Goal: Transaction & Acquisition: Book appointment/travel/reservation

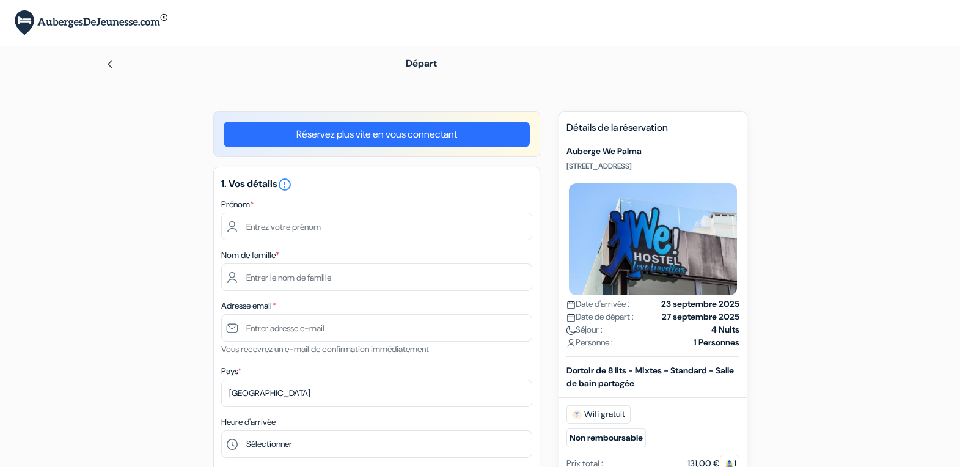
click at [409, 240] on div "1. Vos détails error_outline Prénom * Nom de famille * Adresse email * Vous rec…" at bounding box center [376, 378] width 327 height 423
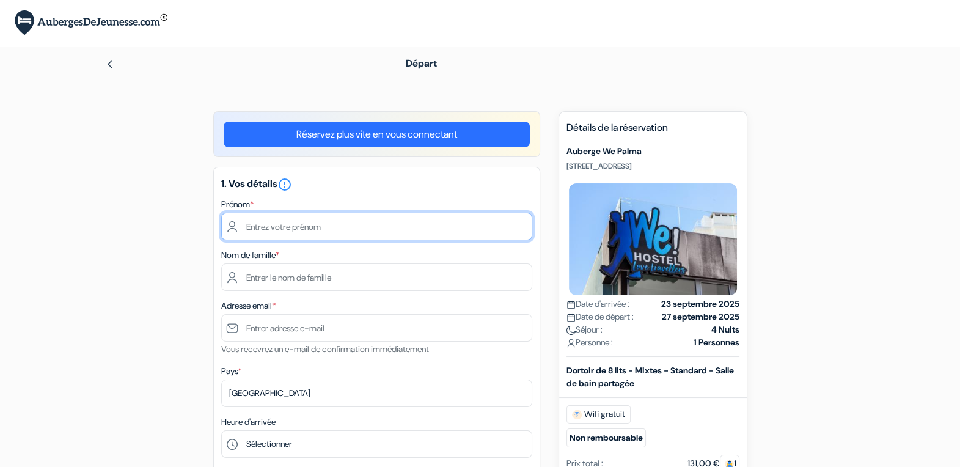
click at [370, 230] on input "text" at bounding box center [376, 226] width 311 height 27
click at [306, 229] on input "text" at bounding box center [376, 226] width 311 height 27
type input "Antonin"
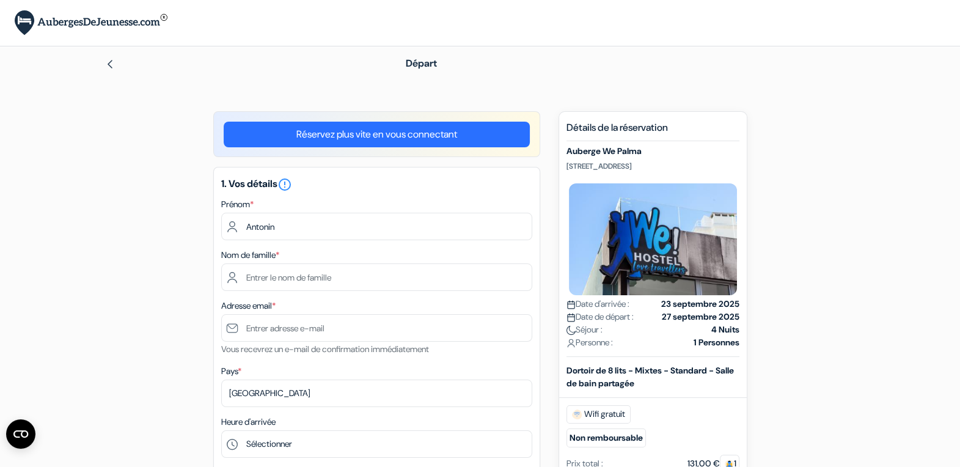
type input "Marteau"
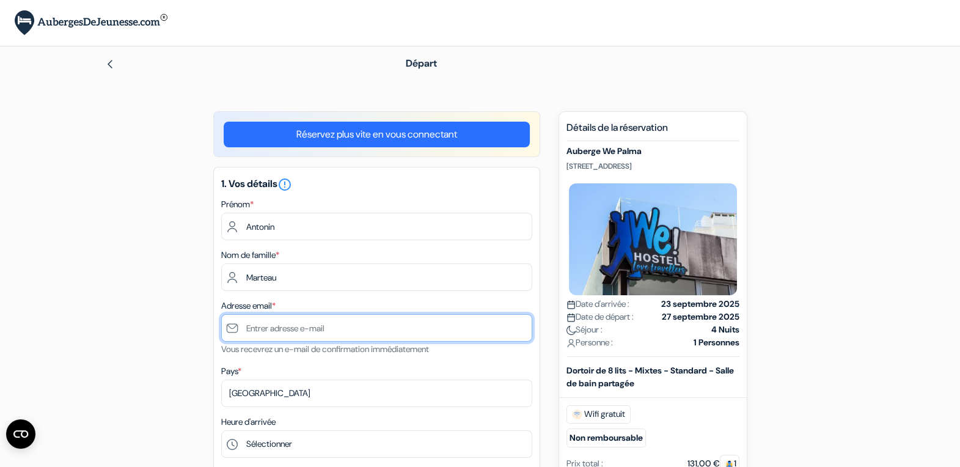
type input "[EMAIL_ADDRESS][DOMAIN_NAME]"
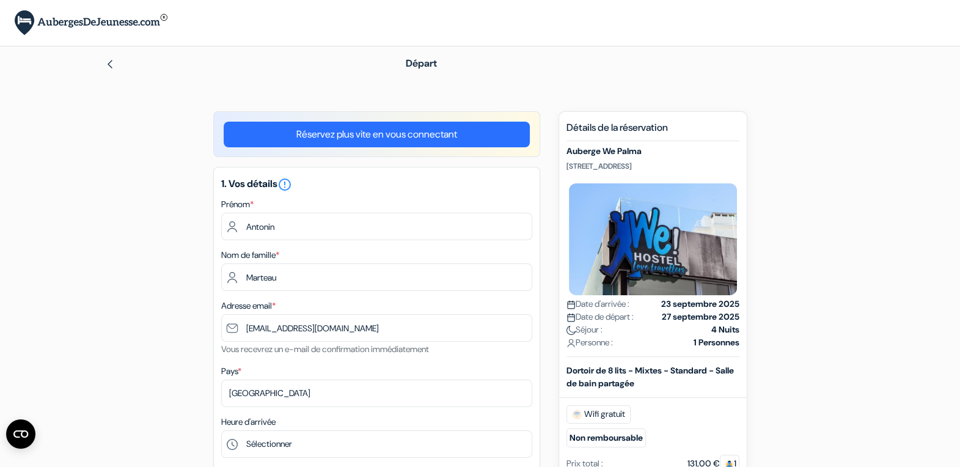
type input "0783636376"
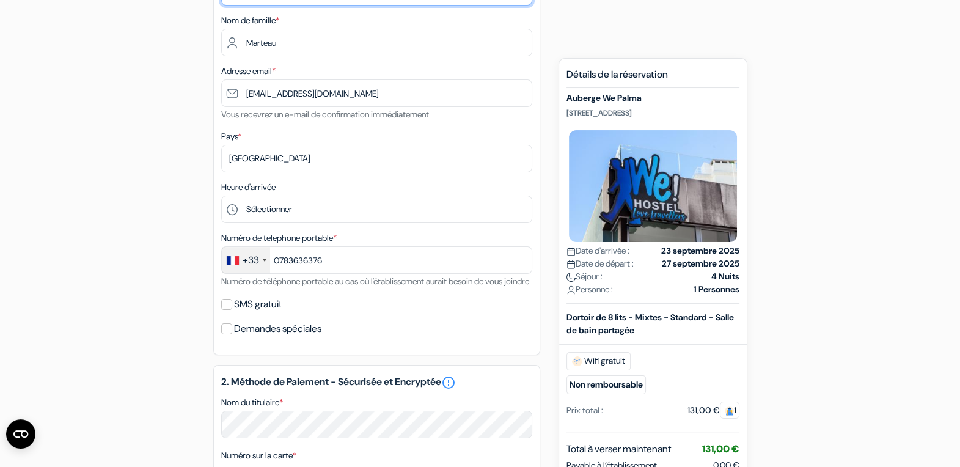
scroll to position [236, 0]
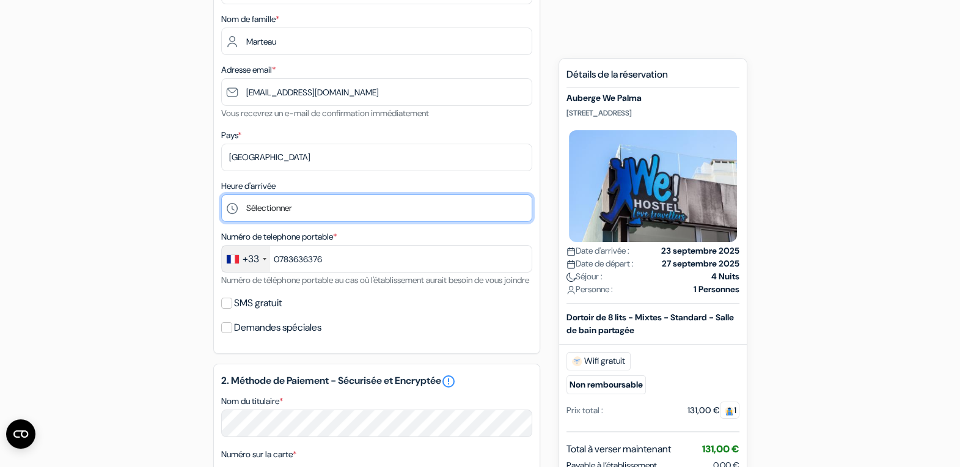
click at [342, 205] on select "Sélectionner 1:00 2:00 3:00 4:00 5:00 6:00 7:00 8:00 9:00 10:00 11:00 12:00 13:…" at bounding box center [376, 207] width 311 height 27
select select "12"
click at [221, 194] on select "Sélectionner 1:00 2:00 3:00 4:00 5:00 6:00 7:00 8:00 9:00 10:00 11:00 12:00 13:…" at bounding box center [376, 207] width 311 height 27
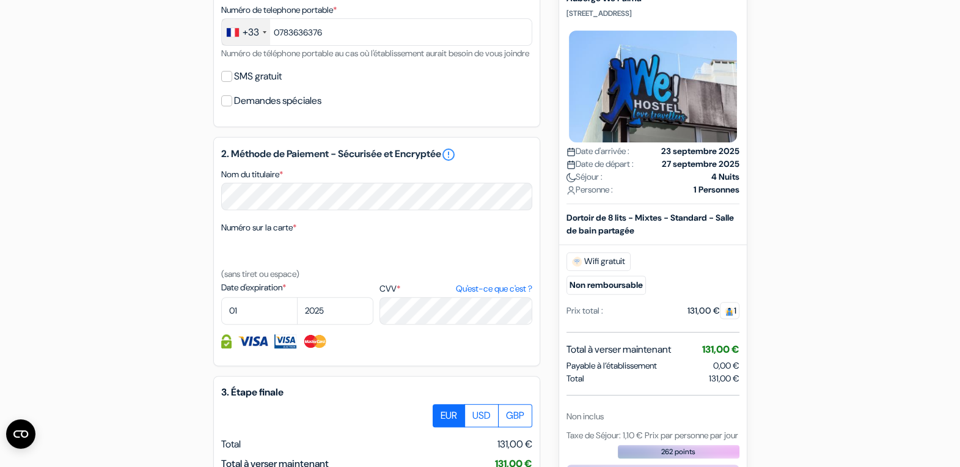
scroll to position [465, 0]
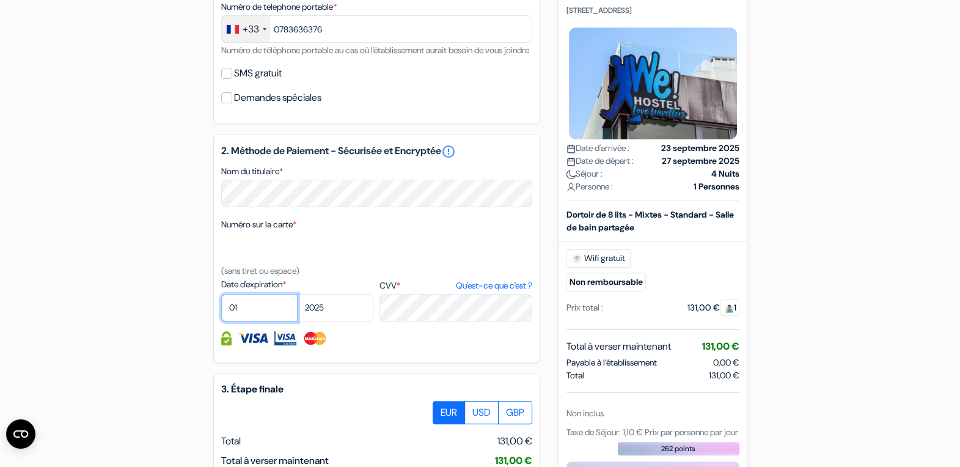
click at [239, 315] on select "01 02 03 04 05 06 07 08 09 10 11 12" at bounding box center [259, 307] width 76 height 27
select select "06"
click at [221, 305] on select "01 02 03 04 05 06 07 08 09 10 11 12" at bounding box center [259, 307] width 76 height 27
click at [326, 321] on select "2025 2026 2027 2028 2029 2030 2031 2032 2033 2034 2035 2036 2037 2038 2039 2040…" at bounding box center [335, 307] width 76 height 27
select select "2026"
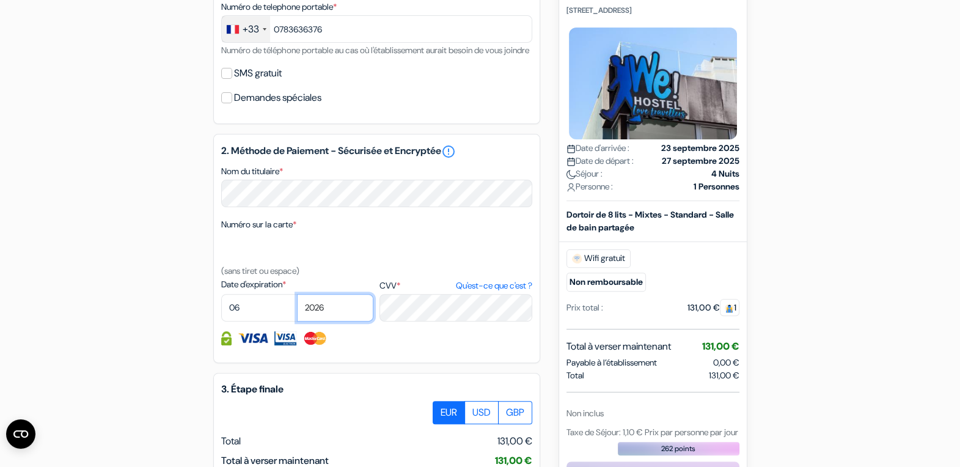
click at [297, 305] on select "2025 2026 2027 2028 2029 2030 2031 2032 2033 2034 2035 2036 2037 2038 2039 2040…" at bounding box center [335, 307] width 76 height 27
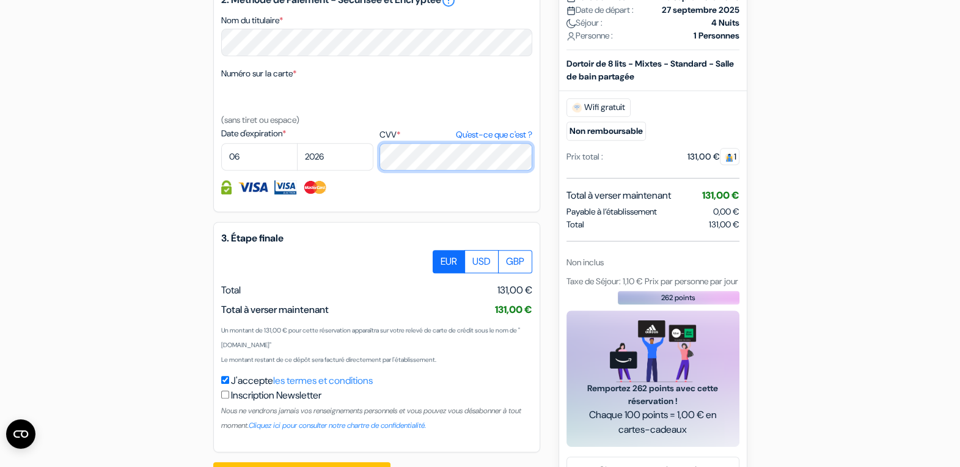
scroll to position [668, 0]
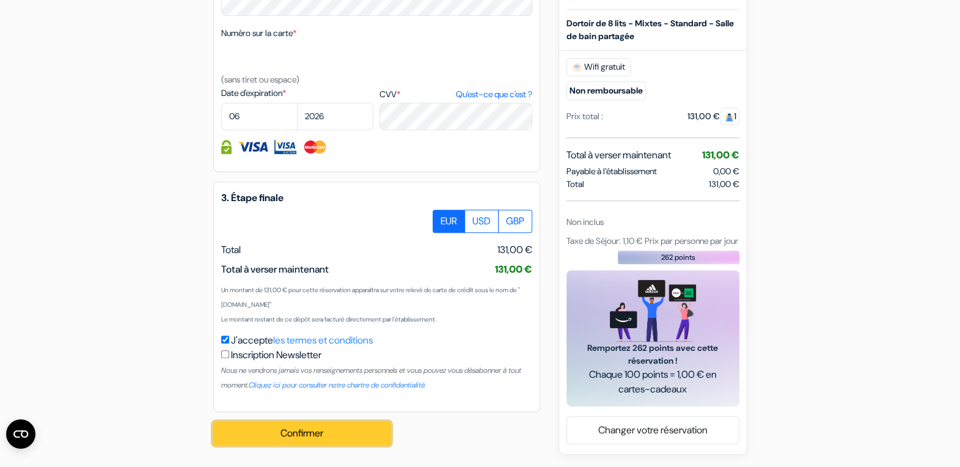
click at [287, 436] on button "Confirmer Loading..." at bounding box center [301, 432] width 177 height 23
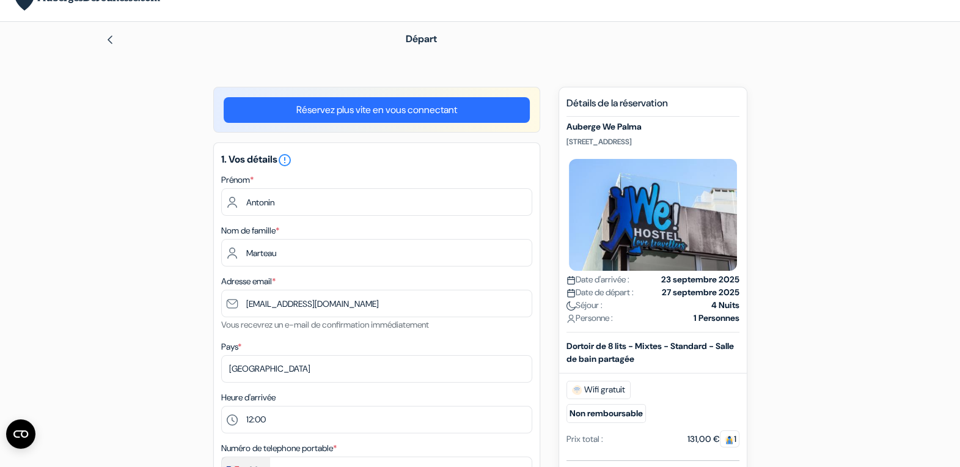
scroll to position [16, 0]
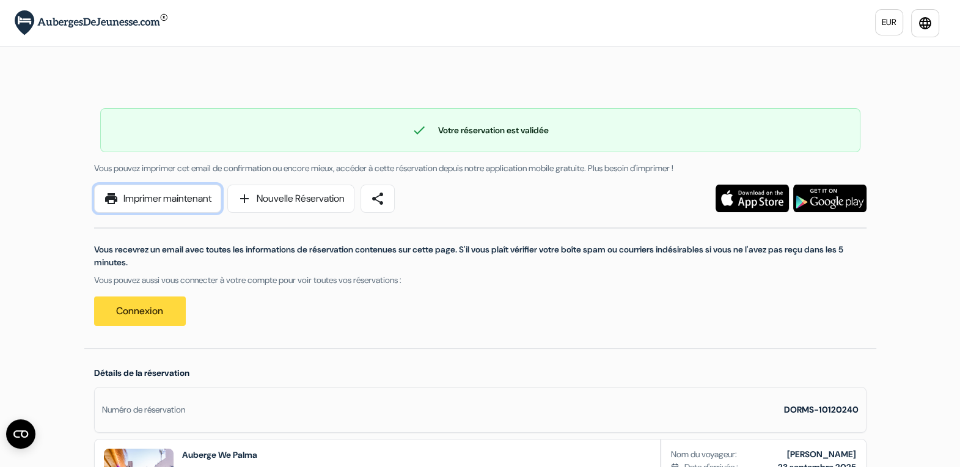
click at [159, 204] on link "print Imprimer maintenant" at bounding box center [157, 198] width 127 height 28
